Goal: Task Accomplishment & Management: Use online tool/utility

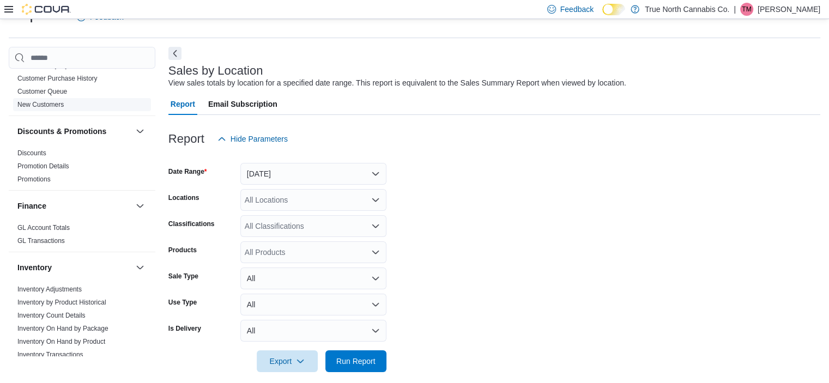
scroll to position [272, 0]
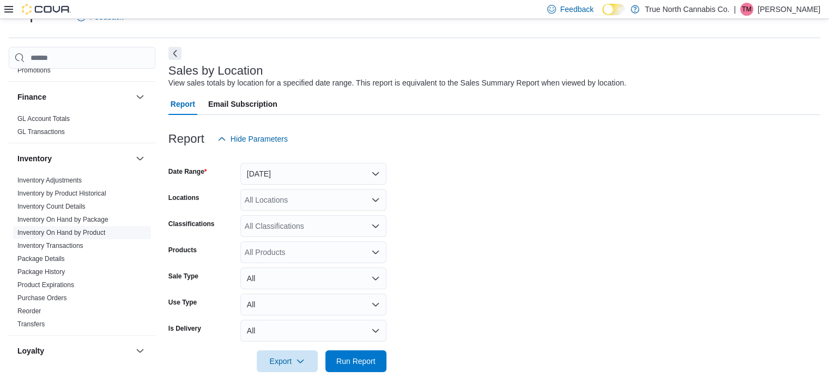
click at [76, 228] on span "Inventory On Hand by Product" at bounding box center [61, 232] width 88 height 9
click at [76, 230] on link "Inventory On Hand by Product" at bounding box center [61, 233] width 88 height 8
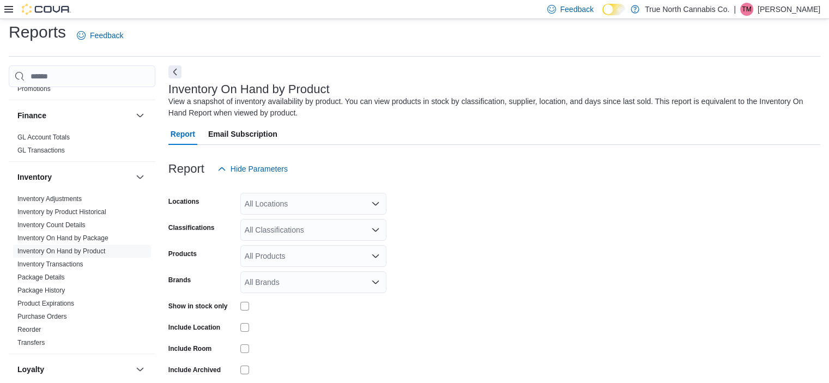
scroll to position [37, 0]
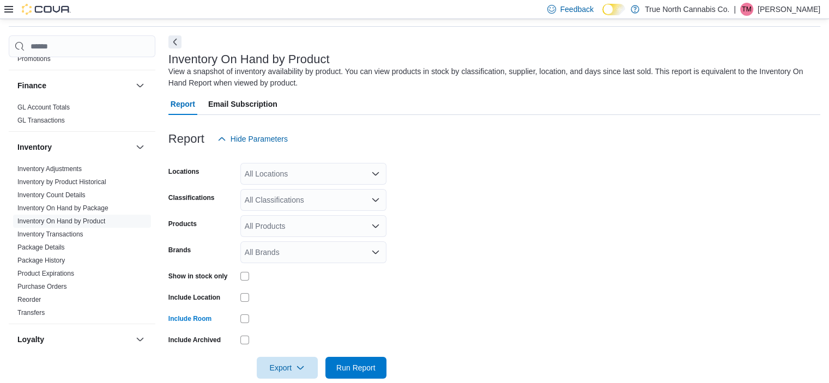
click at [293, 180] on div "All Locations" at bounding box center [313, 174] width 146 height 22
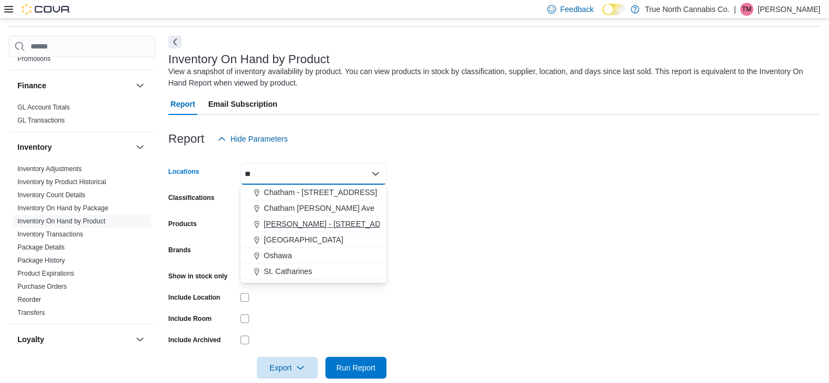
type input "**"
click at [285, 221] on span "[PERSON_NAME] - [STREET_ADDRESS]" at bounding box center [336, 224] width 145 height 11
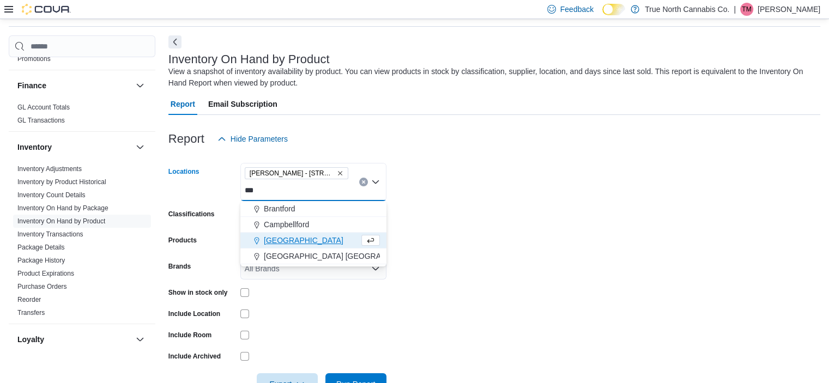
type input "***"
click at [279, 238] on span "[GEOGRAPHIC_DATA]" at bounding box center [304, 240] width 80 height 11
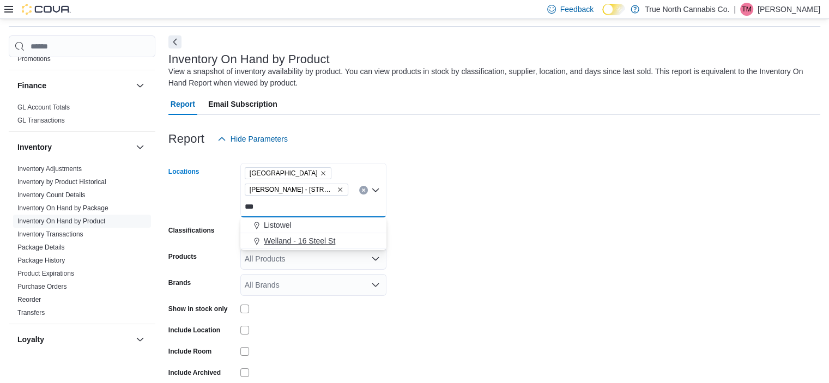
type input "***"
click at [299, 246] on button "Welland - 16 Steel St" at bounding box center [313, 241] width 146 height 16
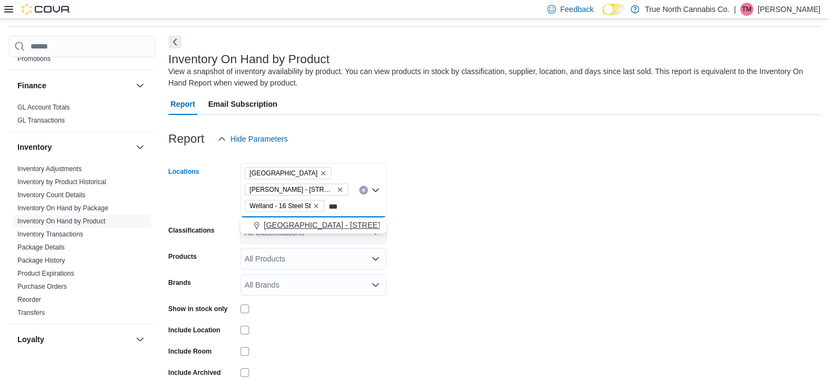
type input "***"
click at [305, 226] on span "[GEOGRAPHIC_DATA] - [STREET_ADDRESS]" at bounding box center [345, 225] width 162 height 11
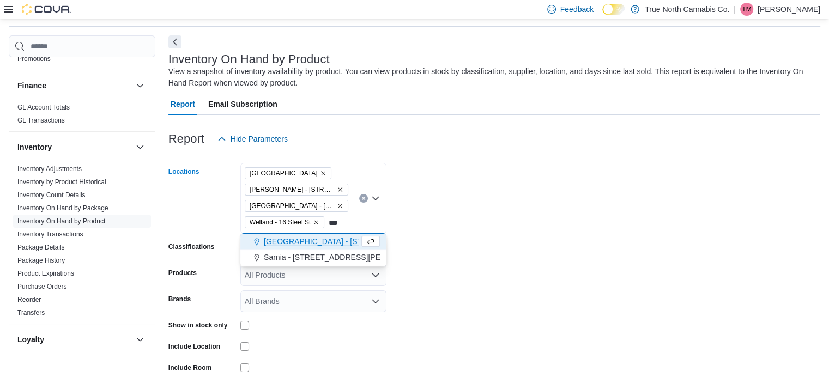
type input "***"
click at [305, 237] on span "[GEOGRAPHIC_DATA] - [STREET_ADDRESS]" at bounding box center [345, 241] width 162 height 11
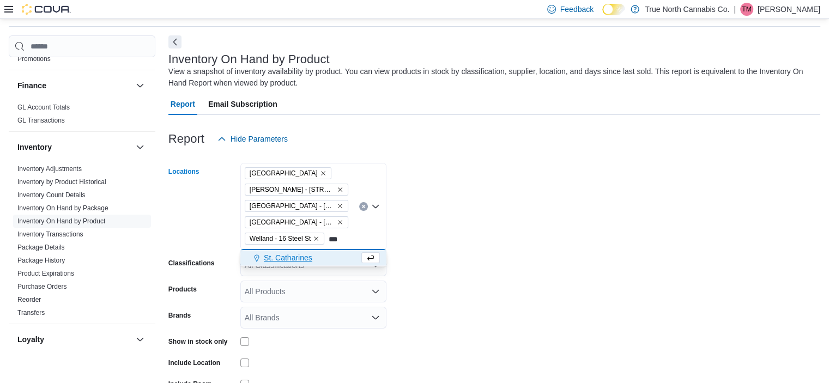
type input "***"
click at [290, 256] on span "St. Catharines" at bounding box center [288, 257] width 49 height 11
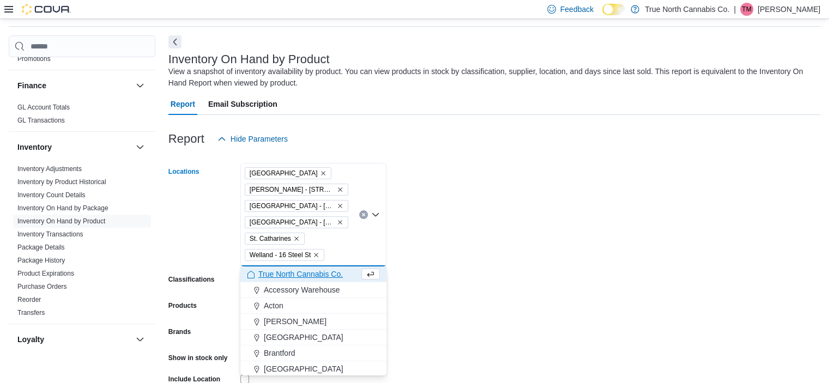
click at [516, 268] on form "Locations [GEOGRAPHIC_DATA] [GEOGRAPHIC_DATA] - [STREET_ADDRESS] - [STREET_ADDR…" at bounding box center [494, 305] width 652 height 311
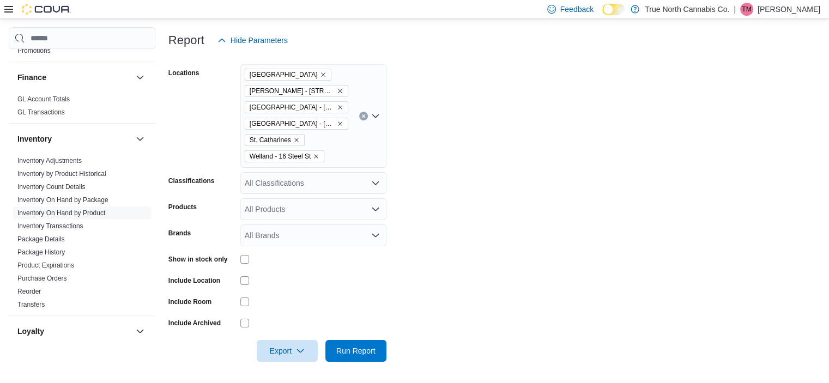
scroll to position [135, 0]
click at [297, 350] on icon "button" at bounding box center [300, 350] width 9 height 9
click at [296, 283] on span "Export to Excel" at bounding box center [288, 284] width 49 height 9
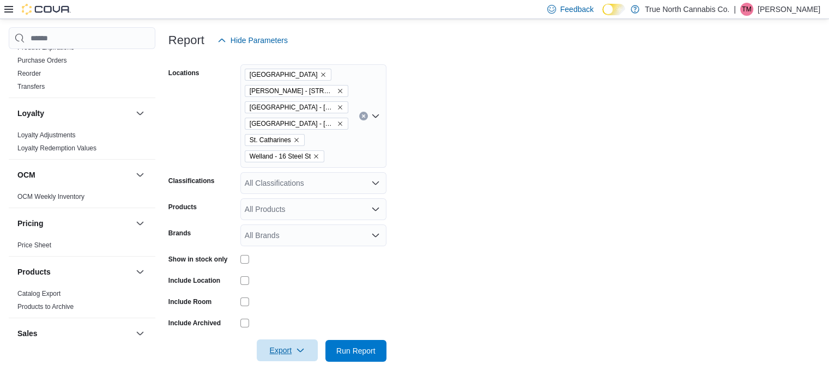
scroll to position [708, 0]
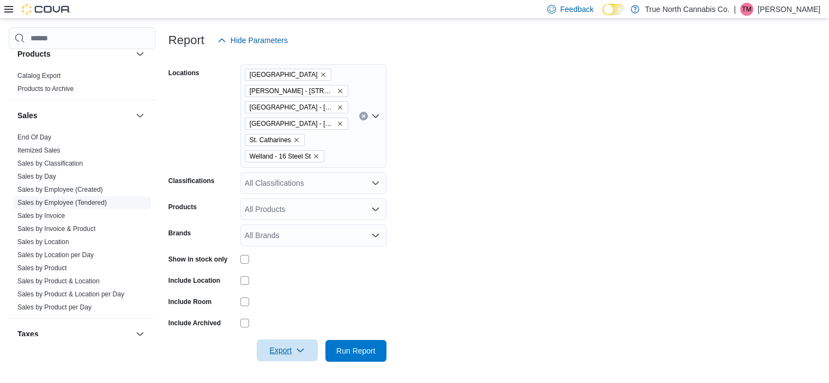
click at [57, 203] on link "Sales by Employee (Tendered)" at bounding box center [61, 203] width 89 height 8
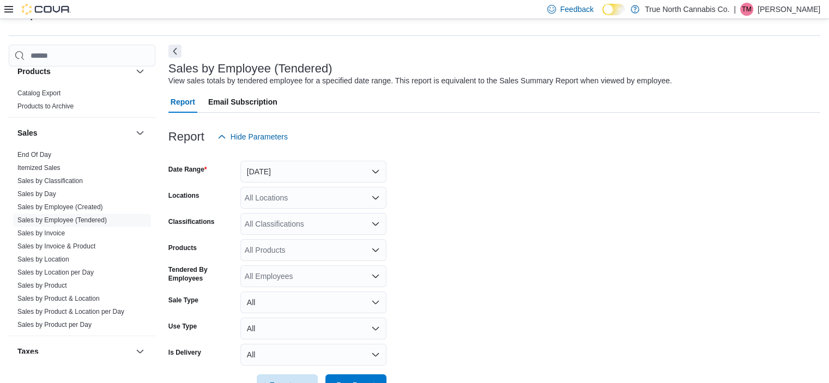
scroll to position [25, 0]
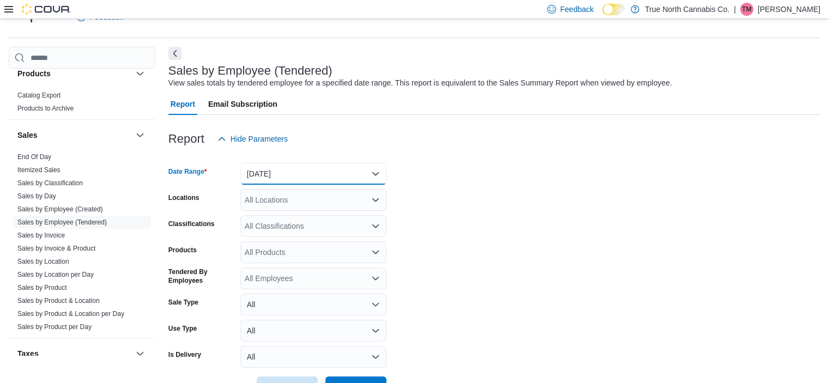
click at [314, 178] on button "[DATE]" at bounding box center [313, 174] width 146 height 22
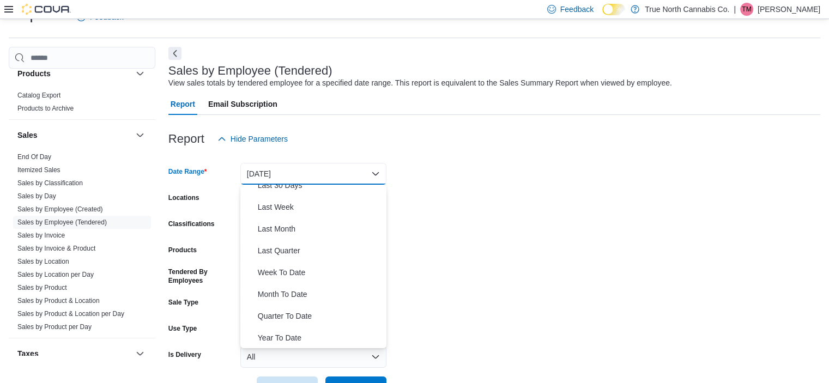
scroll to position [163, 0]
click at [294, 289] on span "Month To Date" at bounding box center [320, 293] width 124 height 13
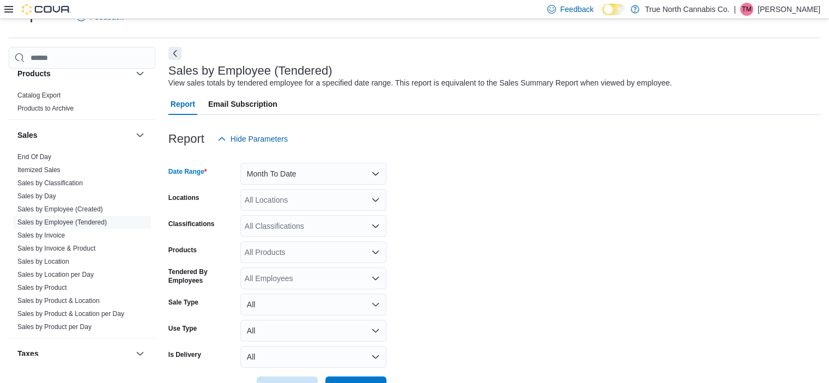
click at [307, 202] on div "All Locations" at bounding box center [313, 200] width 146 height 22
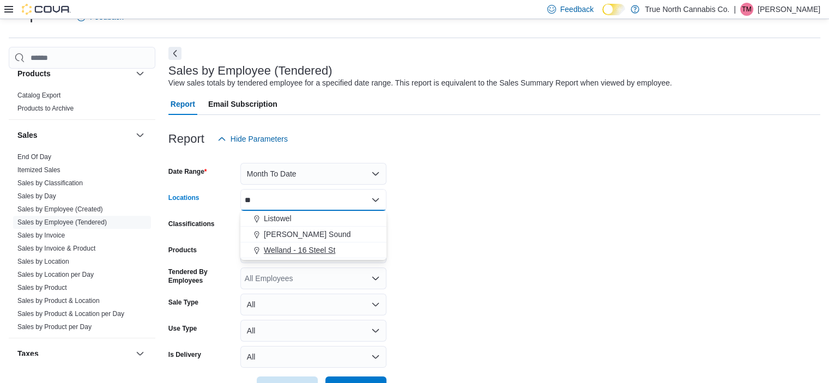
type input "**"
click at [296, 250] on span "Welland - 16 Steel St" at bounding box center [299, 250] width 71 height 11
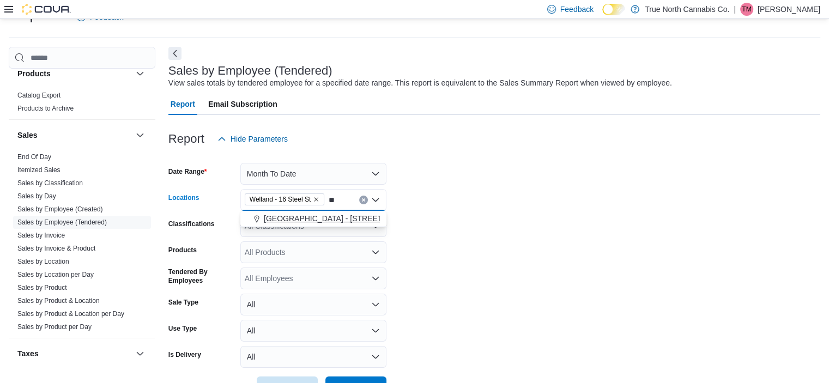
type input "**"
click at [326, 215] on span "[GEOGRAPHIC_DATA] - [STREET_ADDRESS]" at bounding box center [345, 218] width 162 height 11
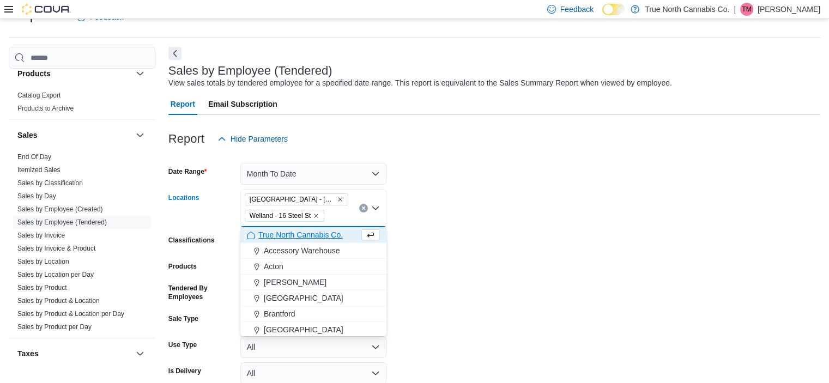
click at [508, 248] on form "Date Range Month To Date Locations [GEOGRAPHIC_DATA] - [STREET_ADDRESS] - 16 St…" at bounding box center [494, 282] width 652 height 265
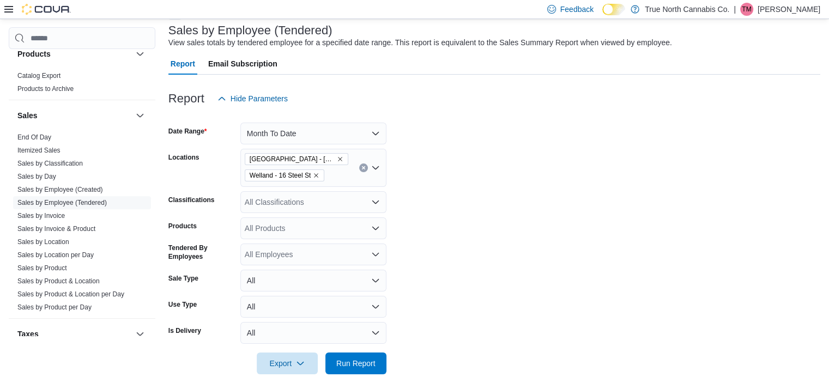
scroll to position [78, 0]
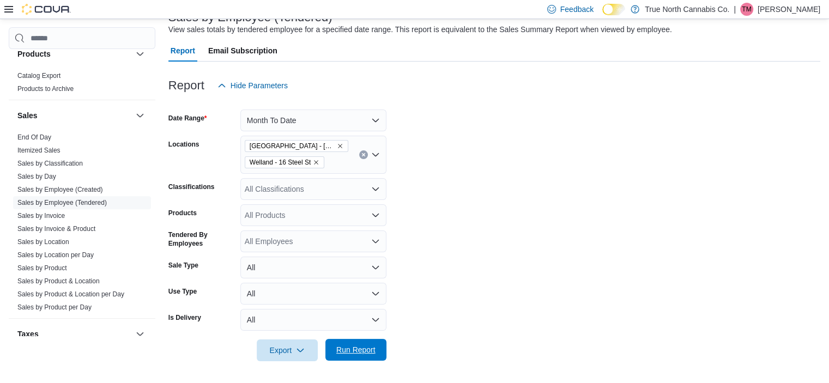
click at [355, 343] on span "Run Report" at bounding box center [356, 350] width 48 height 22
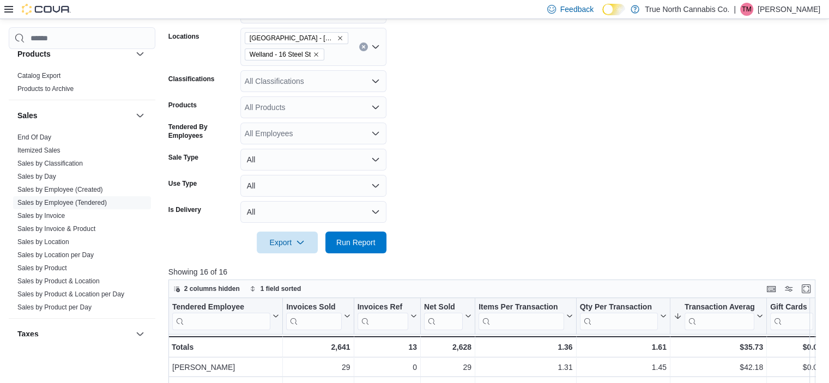
scroll to position [71, 0]
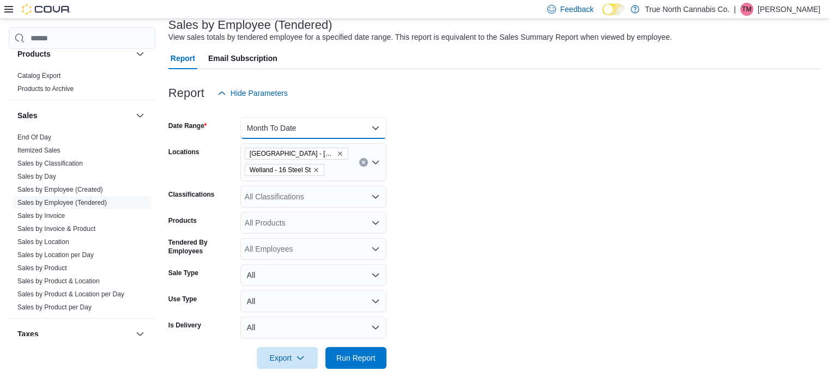
click at [375, 131] on button "Month To Date" at bounding box center [313, 128] width 146 height 22
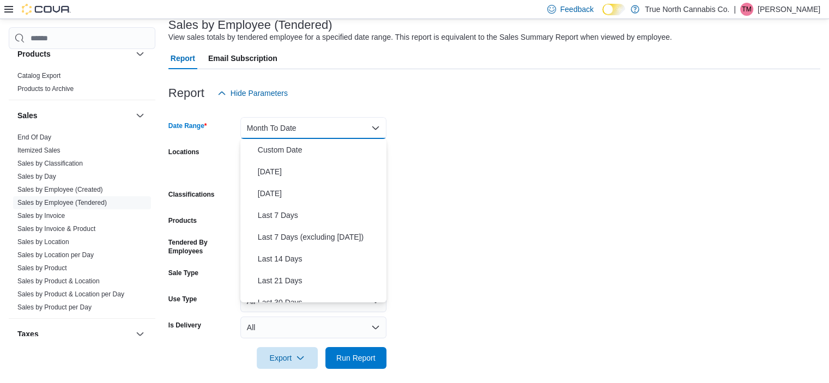
scroll to position [163, 0]
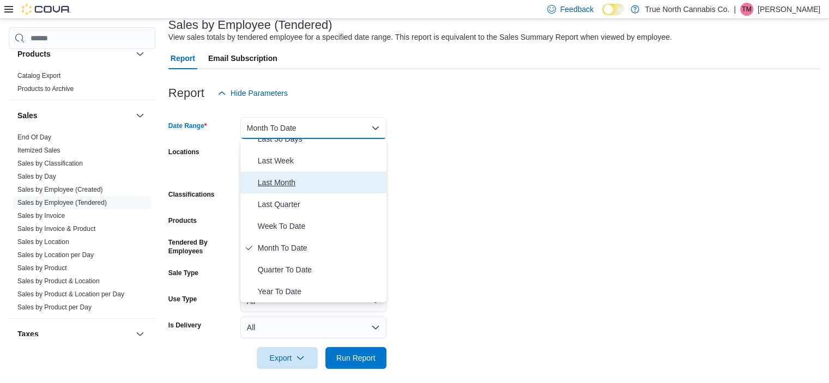
click at [269, 183] on span "Last Month" at bounding box center [320, 182] width 124 height 13
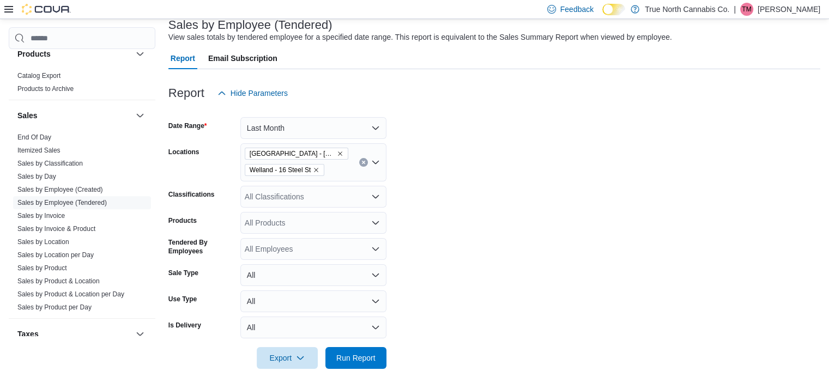
click at [499, 186] on form "Date Range Last Month Locations [GEOGRAPHIC_DATA] - [STREET_ADDRESS][GEOGRAPHIC…" at bounding box center [494, 236] width 652 height 265
click at [371, 352] on span "Run Report" at bounding box center [356, 358] width 48 height 22
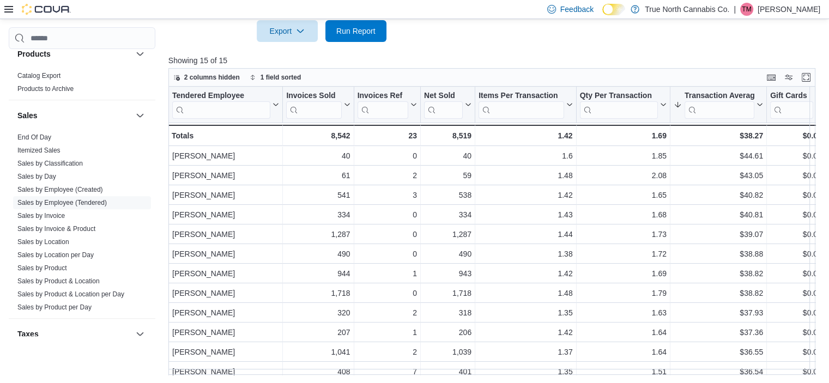
click at [617, 10] on icon at bounding box center [614, 10] width 6 height 6
